Goal: Task Accomplishment & Management: Complete application form

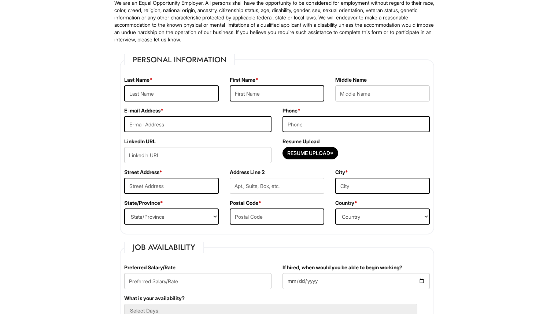
scroll to position [72, 0]
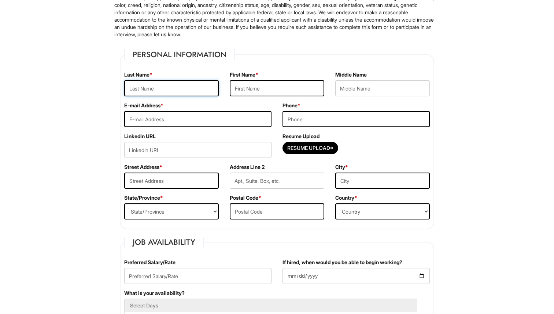
click at [172, 87] on input "text" at bounding box center [171, 88] width 95 height 16
type input "Coons"
type input "David"
type input "T"
type input "davidtcoons@gmail.com"
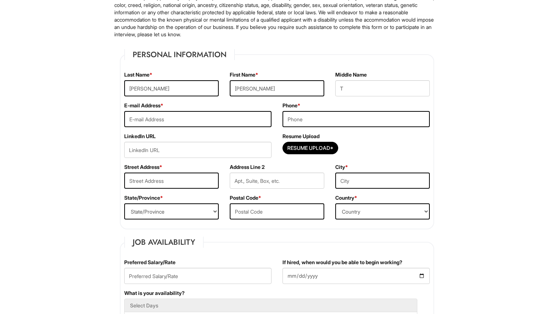
type input "3033194018"
type input "925 Fulton Street, Brooklyn, NY, USA"
type input "Apt 3"
type input "Brooklyn"
select select "NY"
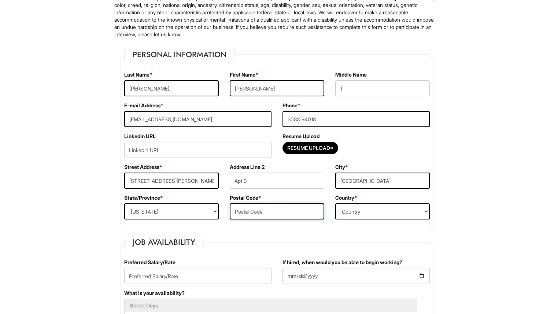
type input "11238"
select select "United States of America"
click at [397, 91] on input "T" at bounding box center [382, 88] width 95 height 16
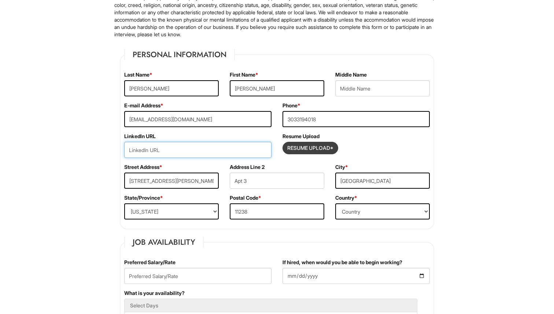
paste input "https://www.linkedin.com/in/davidtcoons"
type input "https://www.linkedin.com/in/davidtcoons"
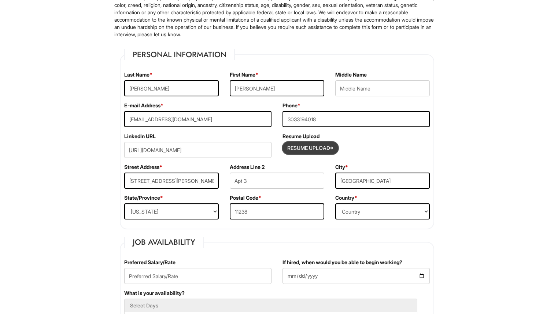
click at [297, 150] on input "Resume Upload*" at bounding box center [310, 148] width 55 height 12
type input "C:\fakepath\Resume - David Coons.pdf"
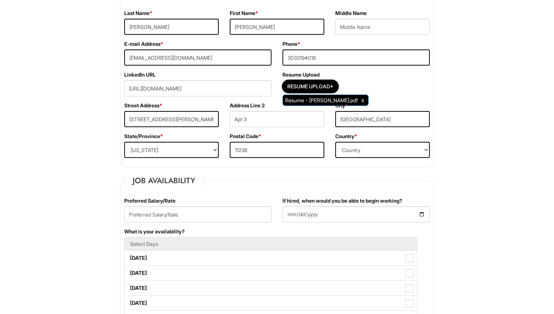
scroll to position [137, 0]
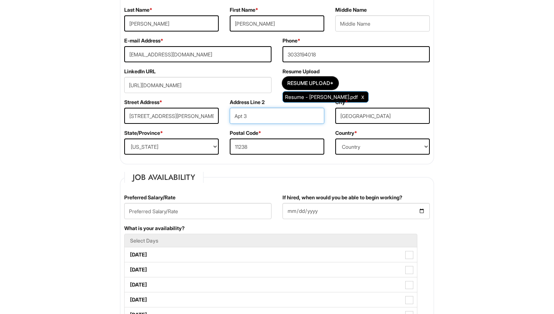
click at [271, 118] on input "Apt 3" at bounding box center [277, 116] width 95 height 16
type input "A"
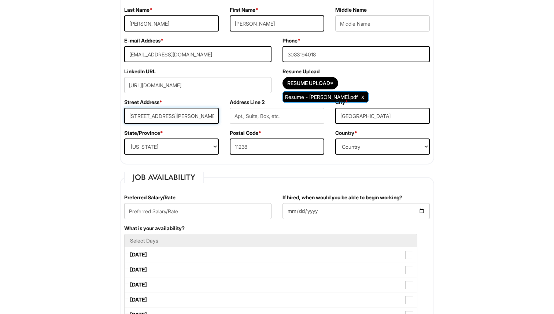
scroll to position [0, 5]
drag, startPoint x: 175, startPoint y: 115, endPoint x: 276, endPoint y: 122, distance: 102.1
click at [276, 122] on div "Street Address * 925 Fulton Street, Brooklyn, NY, USA Address Line 2 City * Bro…" at bounding box center [277, 114] width 317 height 31
type input "925 Fulton Street"
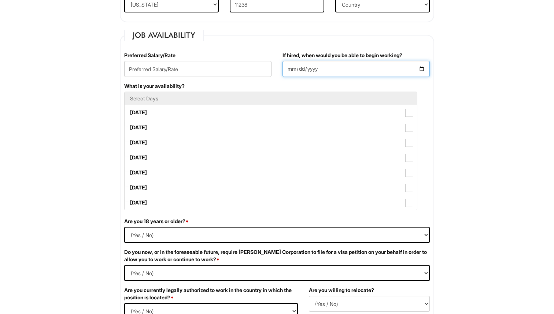
scroll to position [283, 0]
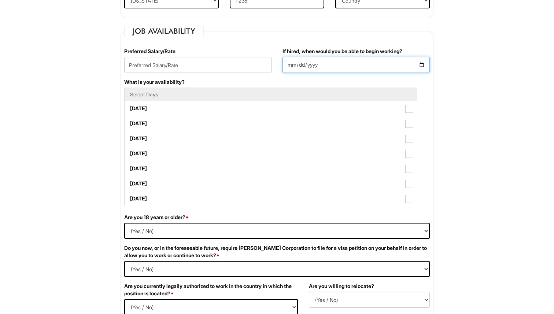
click at [422, 66] on input "If hired, when would you be able to begin working?" at bounding box center [356, 65] width 147 height 16
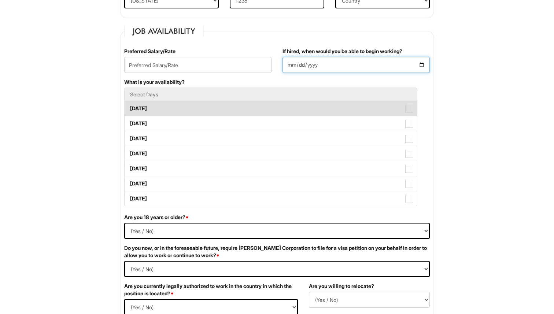
type input "2025-09-01"
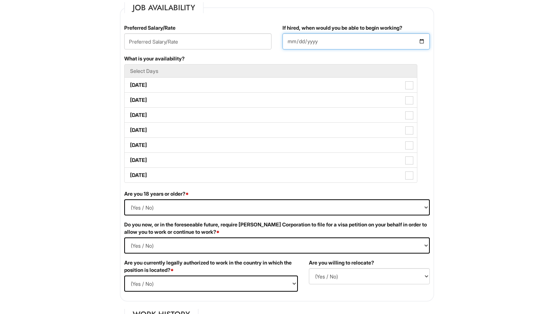
scroll to position [307, 0]
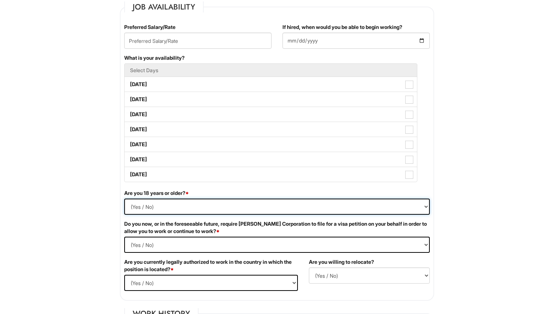
click at [261, 203] on select "(Yes / No) Yes No" at bounding box center [277, 207] width 306 height 16
select select "Yes"
click at [124, 199] on select "(Yes / No) Yes No" at bounding box center [277, 207] width 306 height 16
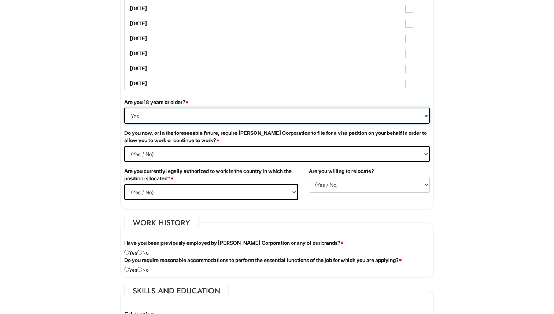
scroll to position [415, 0]
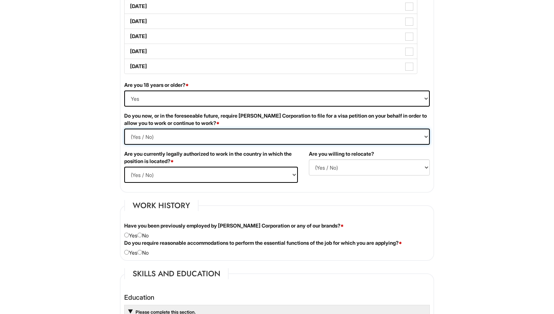
click at [226, 137] on Required "(Yes / No) Yes No" at bounding box center [277, 137] width 306 height 16
select Required "No"
click at [124, 129] on Required "(Yes / No) Yes No" at bounding box center [277, 137] width 306 height 16
click at [196, 177] on select "(Yes / No) Yes No" at bounding box center [211, 175] width 174 height 16
select select "Yes"
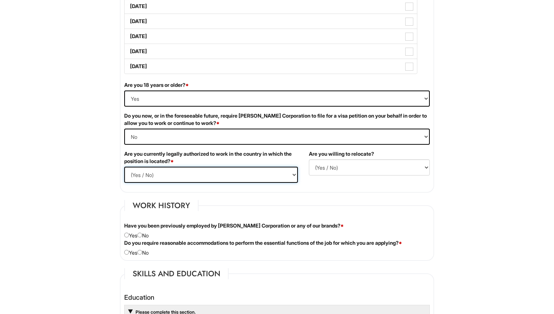
click at [124, 167] on select "(Yes / No) Yes No" at bounding box center [211, 175] width 174 height 16
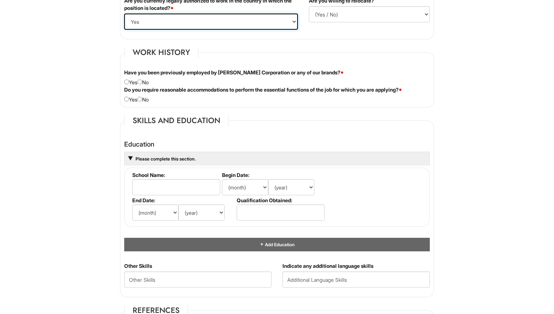
scroll to position [584, 0]
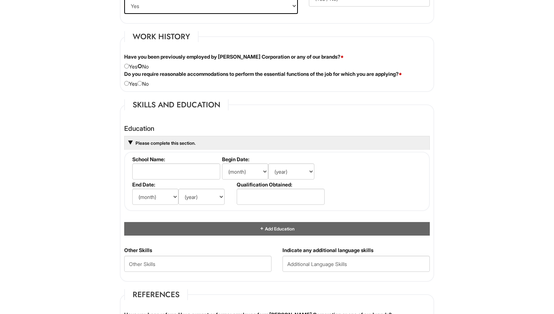
click at [142, 66] on input "radio" at bounding box center [139, 66] width 5 height 5
radio input "true"
click at [142, 84] on input "radio" at bounding box center [139, 83] width 5 height 5
radio input "true"
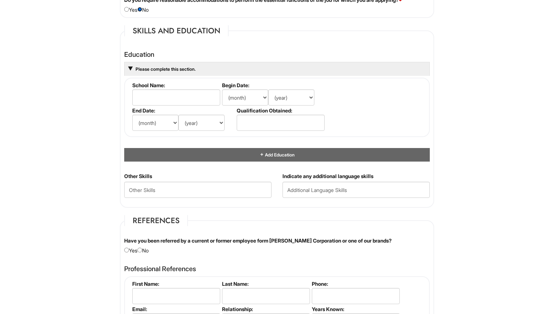
scroll to position [660, 0]
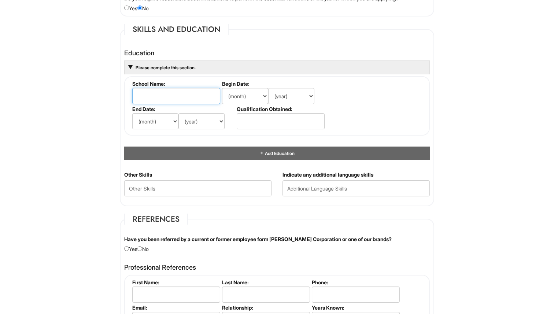
click at [155, 96] on input "text" at bounding box center [176, 96] width 88 height 16
type input "University of Colorado"
type input "BA"
click at [62, 132] on html "Please Complete This Form 1 2 3 Operations Associate, Giorgio Armani PLEASE COM…" at bounding box center [277, 56] width 554 height 1432
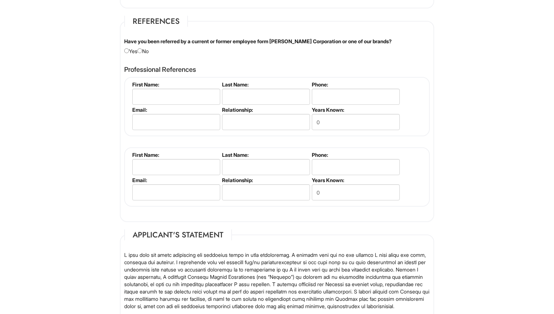
scroll to position [855, 0]
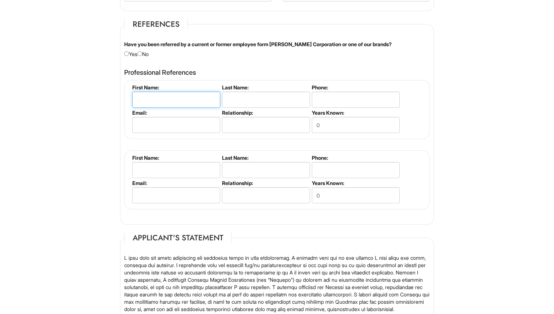
click at [172, 98] on input "text" at bounding box center [176, 100] width 88 height 16
type input "Cheryl"
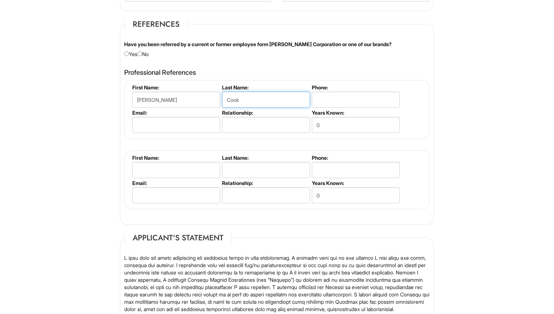
type input "Cook"
click at [347, 98] on input "917" at bounding box center [356, 100] width 88 height 16
paste input "1 (917) 697-3756‬"
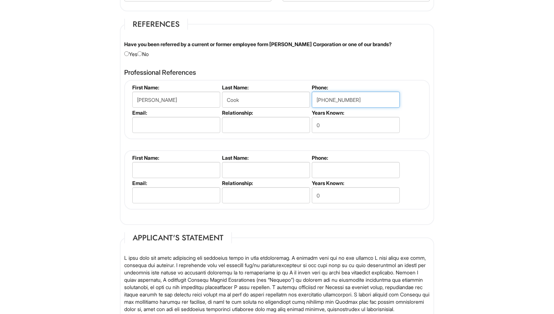
click at [334, 99] on input "1 (917) 697-3756‬" at bounding box center [356, 100] width 88 height 16
type input "917-697-3756‬"
click at [195, 124] on input "email" at bounding box center [176, 125] width 88 height 16
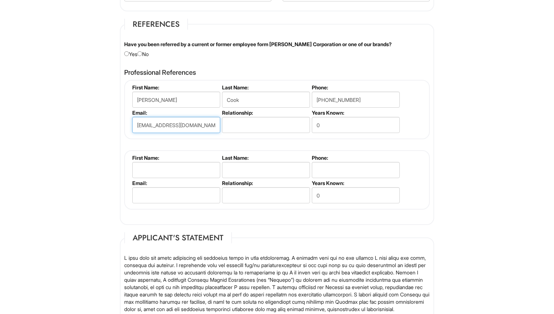
type input "ccook@avodah.net"
type input "Former supervisor"
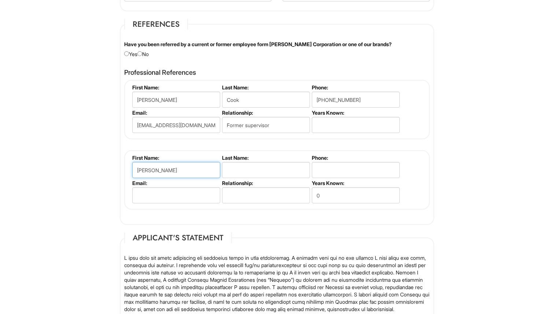
type input "David"
type input "Rockwell"
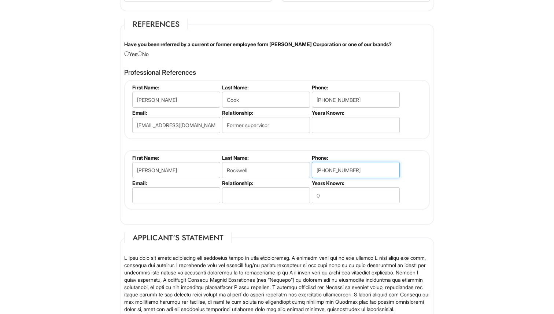
type input "212-463-0334"
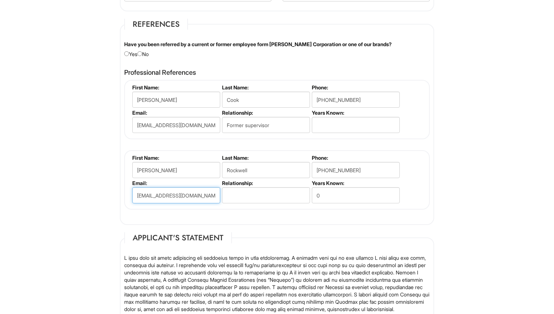
type input "drockwell@rockwellgroup.com"
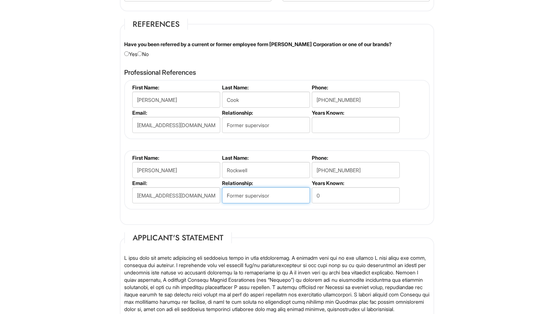
type input "Former supervisor"
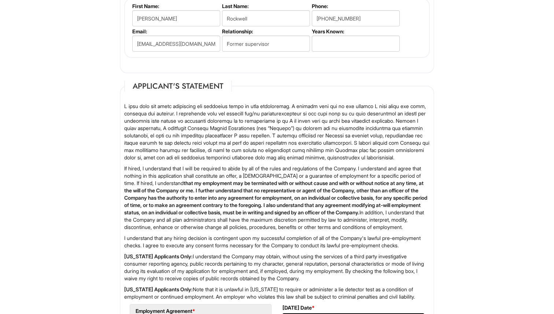
click at [217, 190] on strong "that my employment may be terminated with or without cause and with or without …" at bounding box center [275, 198] width 303 height 36
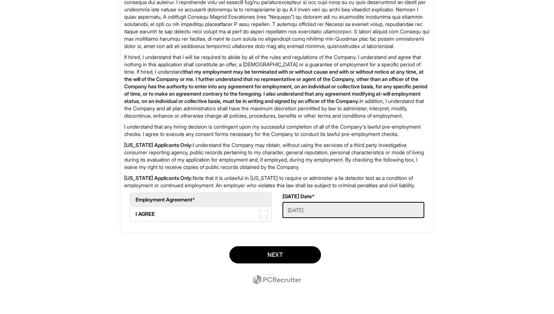
scroll to position [1147, 0]
click at [265, 214] on span at bounding box center [264, 214] width 8 height 8
click at [135, 213] on AGREE "I AGREE" at bounding box center [132, 210] width 5 height 5
checkbox AGREE "true"
click at [284, 251] on button "Next" at bounding box center [275, 254] width 92 height 17
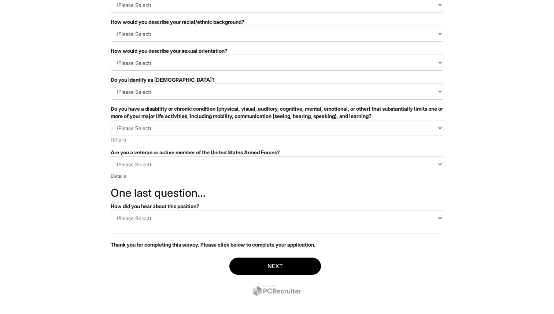
scroll to position [99, 0]
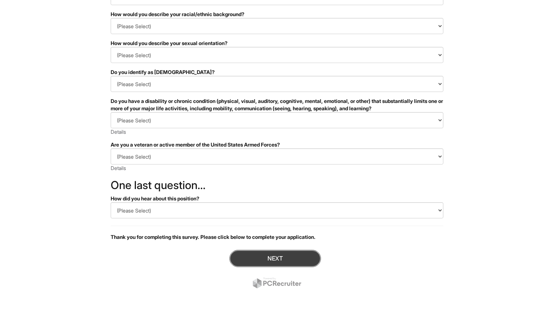
click at [268, 255] on button "Next" at bounding box center [275, 258] width 92 height 17
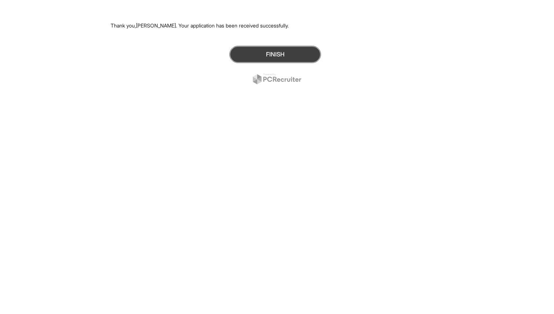
click at [270, 51] on button "Finish" at bounding box center [275, 54] width 92 height 17
